Goal: Transaction & Acquisition: Book appointment/travel/reservation

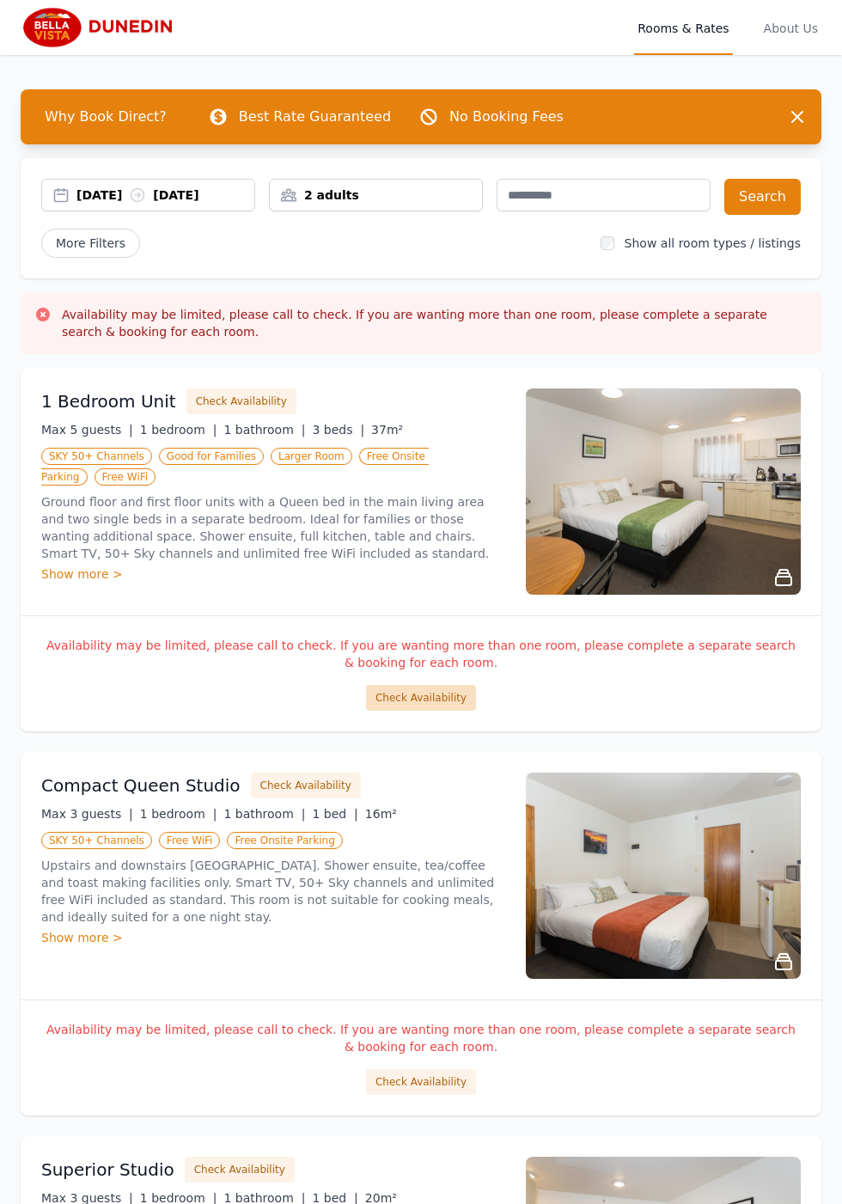
click at [448, 700] on button "Check Availability" at bounding box center [421, 698] width 110 height 26
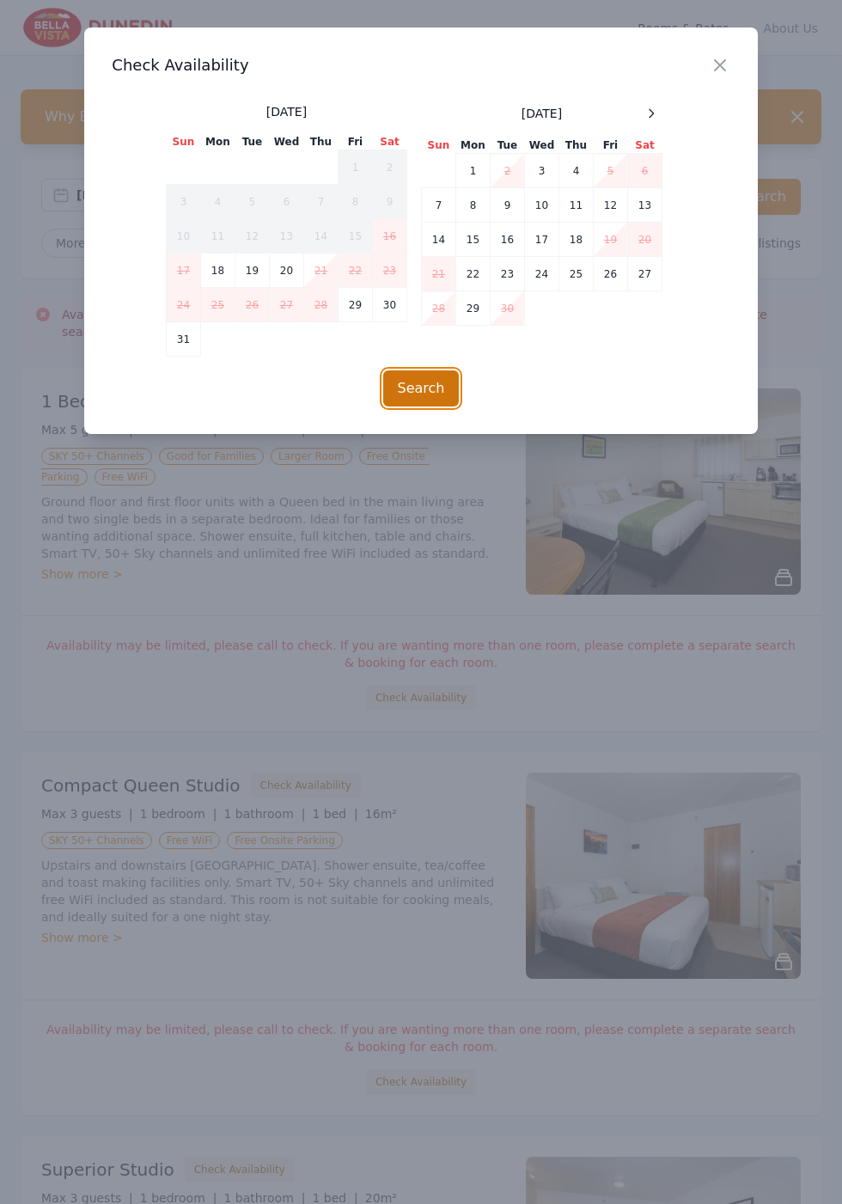
click at [460, 406] on button "Search" at bounding box center [421, 388] width 76 height 36
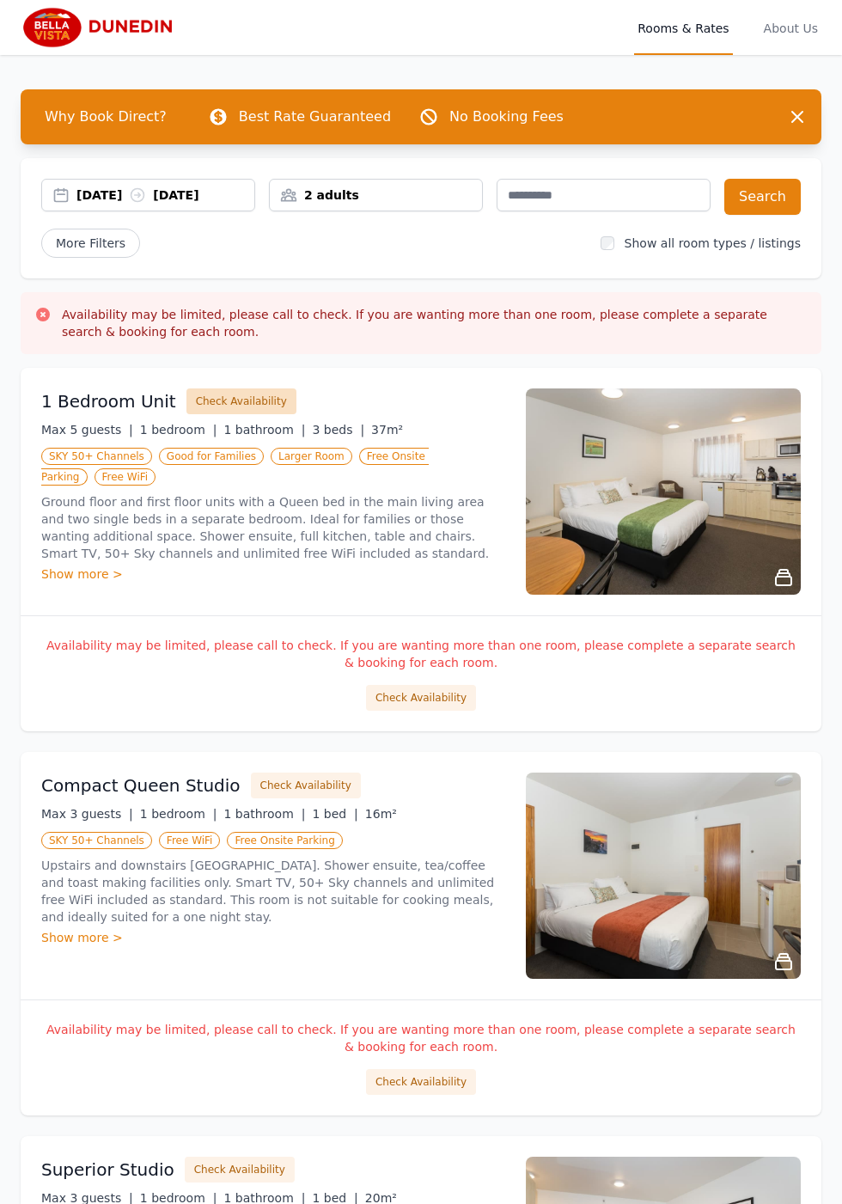
click at [242, 404] on button "Check Availability" at bounding box center [241, 401] width 110 height 26
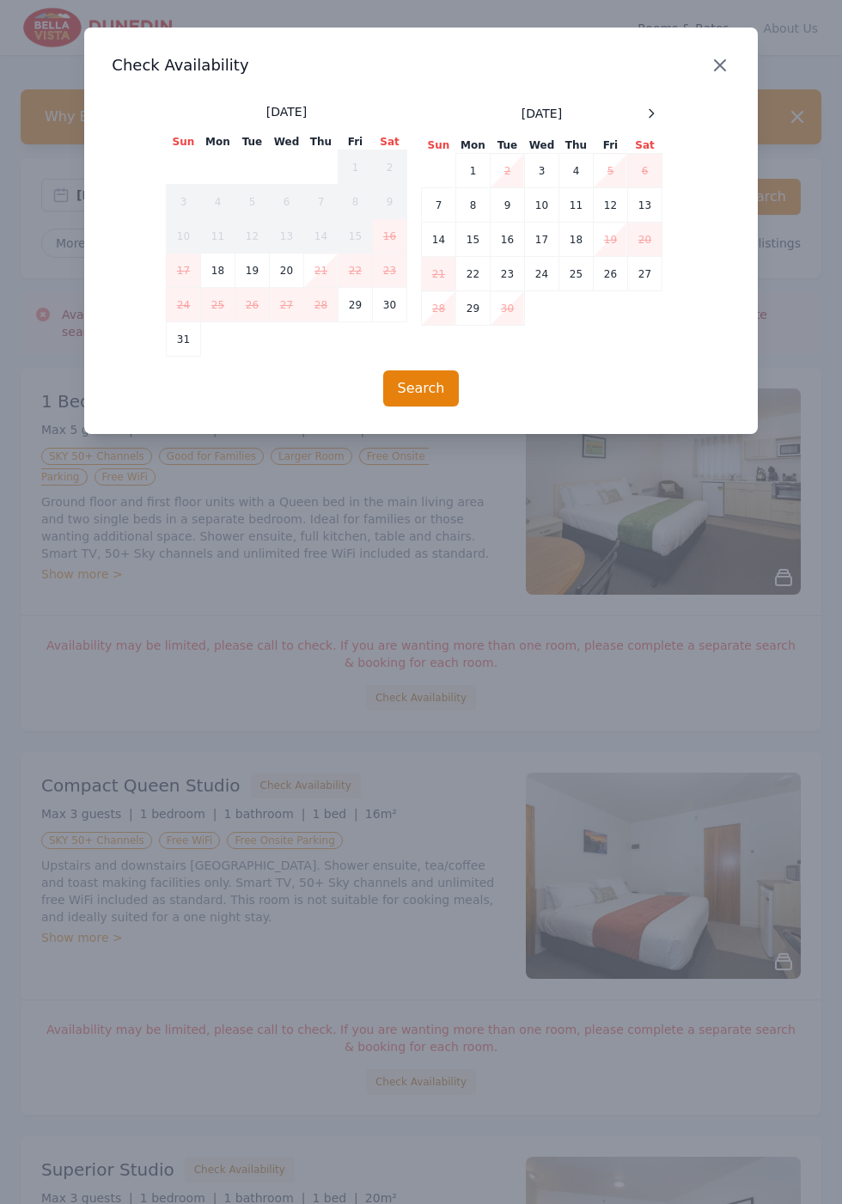
click at [730, 72] on icon "button" at bounding box center [720, 65] width 21 height 21
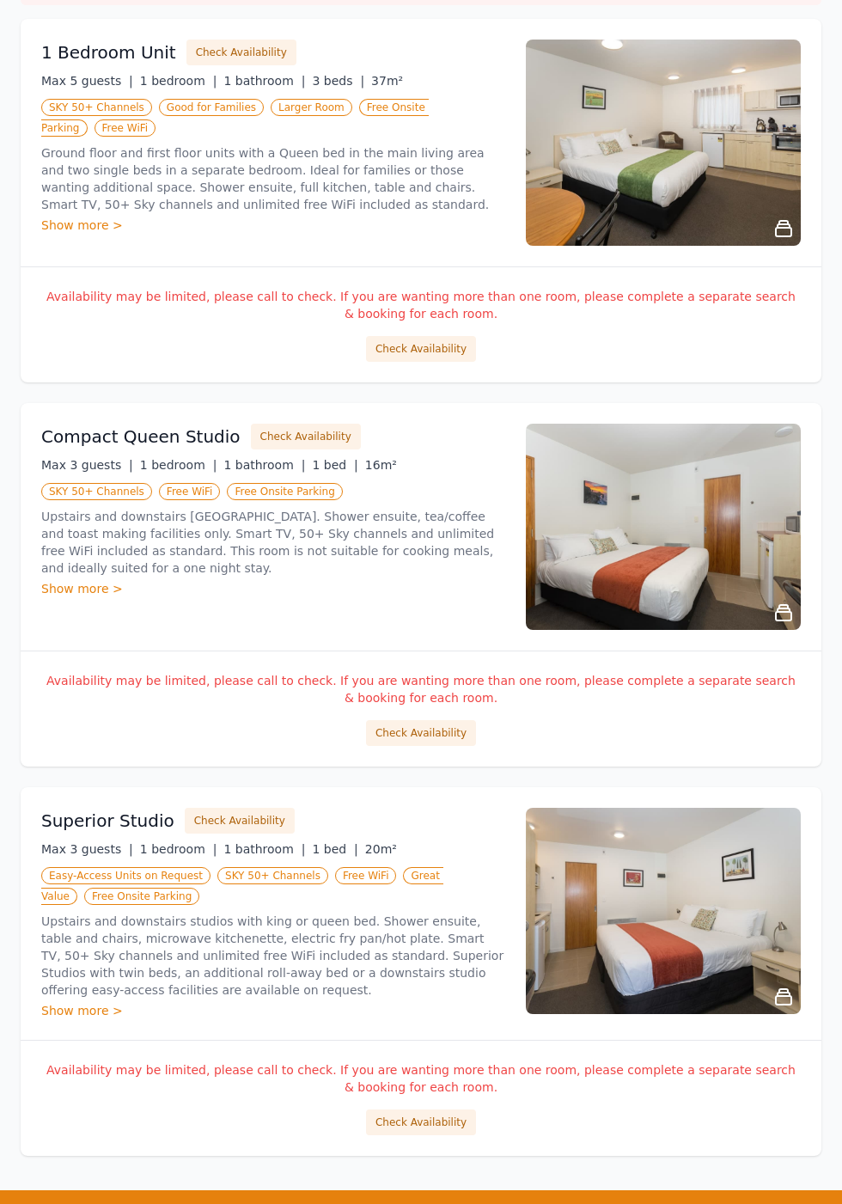
scroll to position [349, 0]
click at [291, 432] on button "Check Availability" at bounding box center [306, 437] width 110 height 26
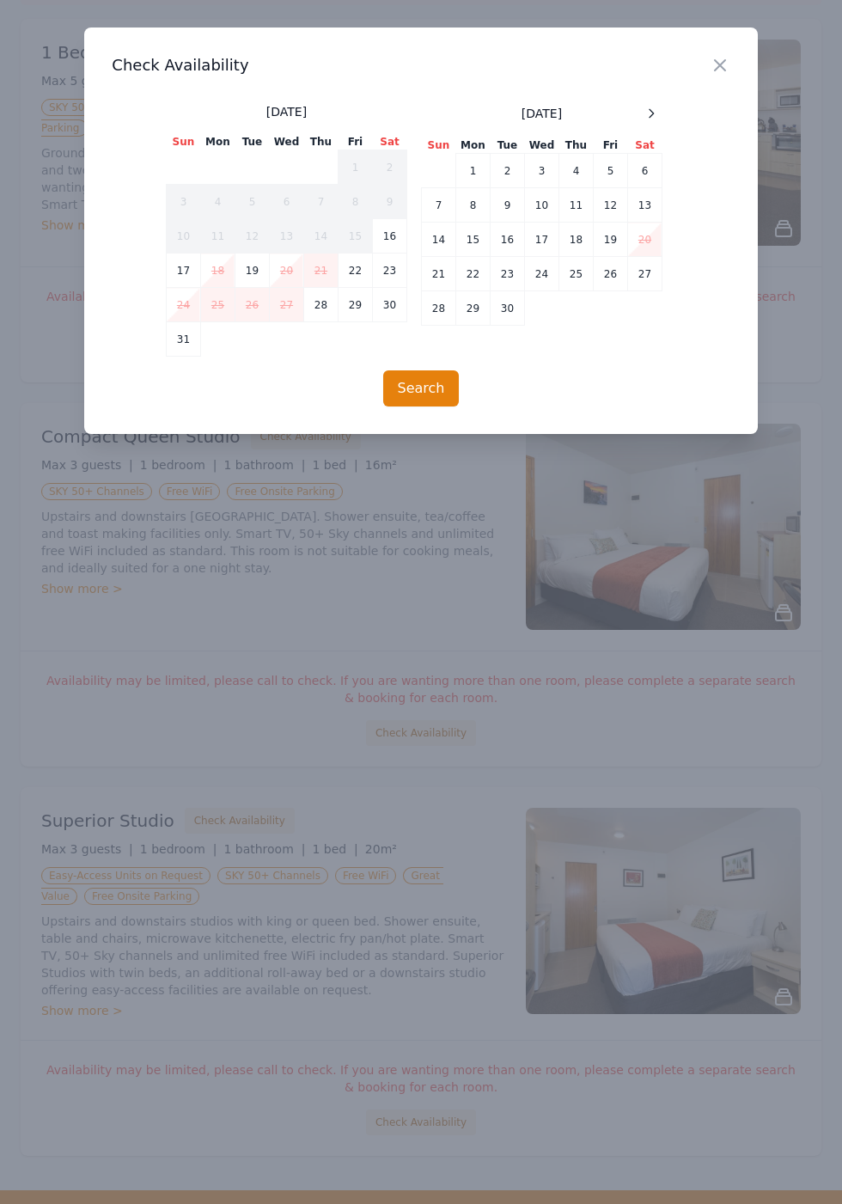
click at [801, 396] on div at bounding box center [421, 602] width 842 height 1204
